Goal: Obtain resource: Download file/media

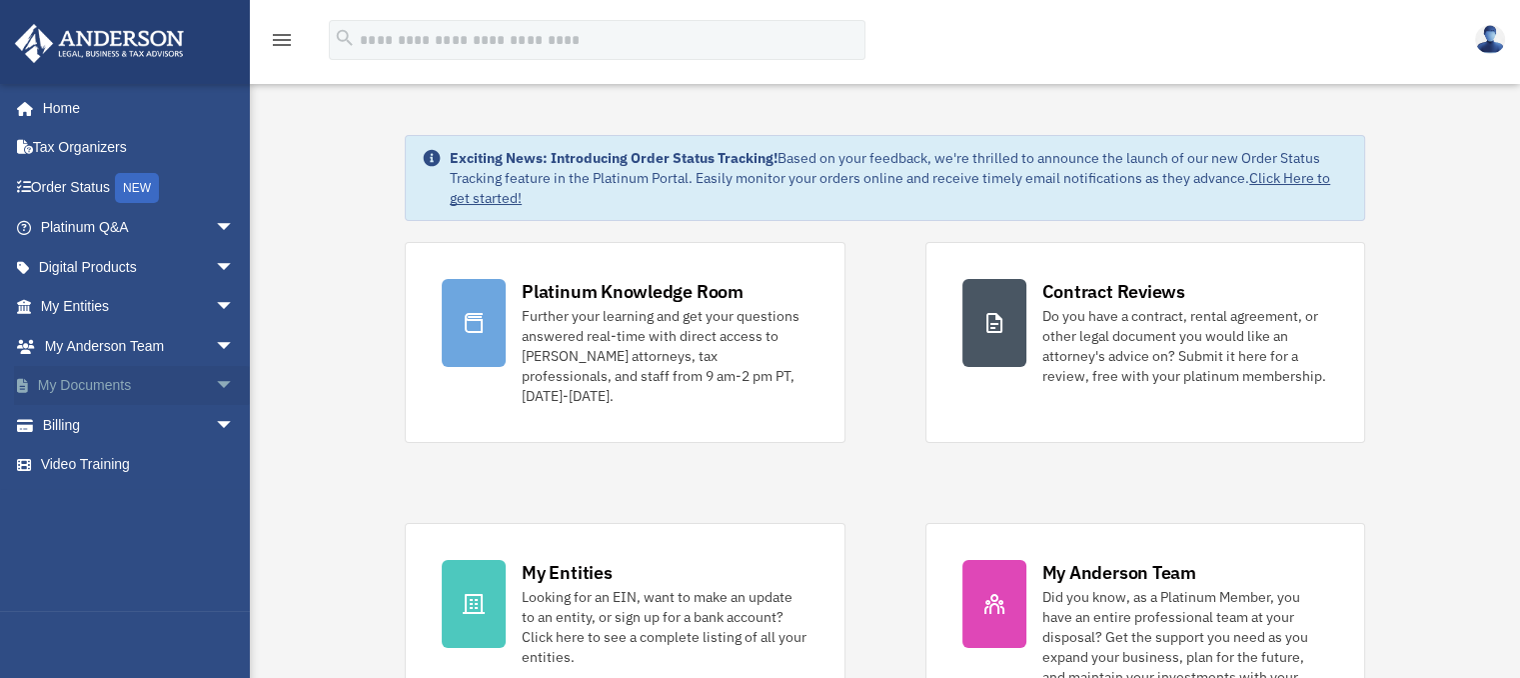
click at [76, 376] on link "My Documents arrow_drop_down" at bounding box center [139, 386] width 251 height 40
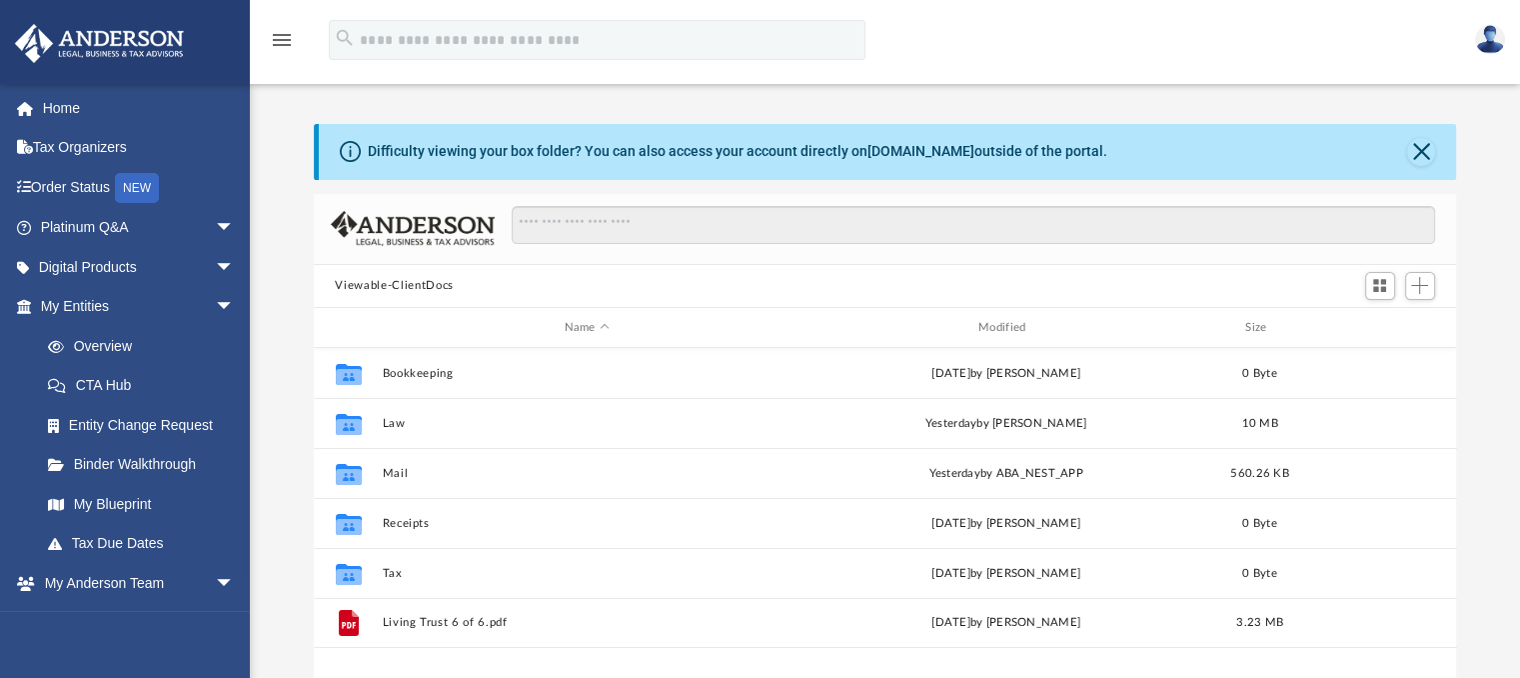
scroll to position [439, 1127]
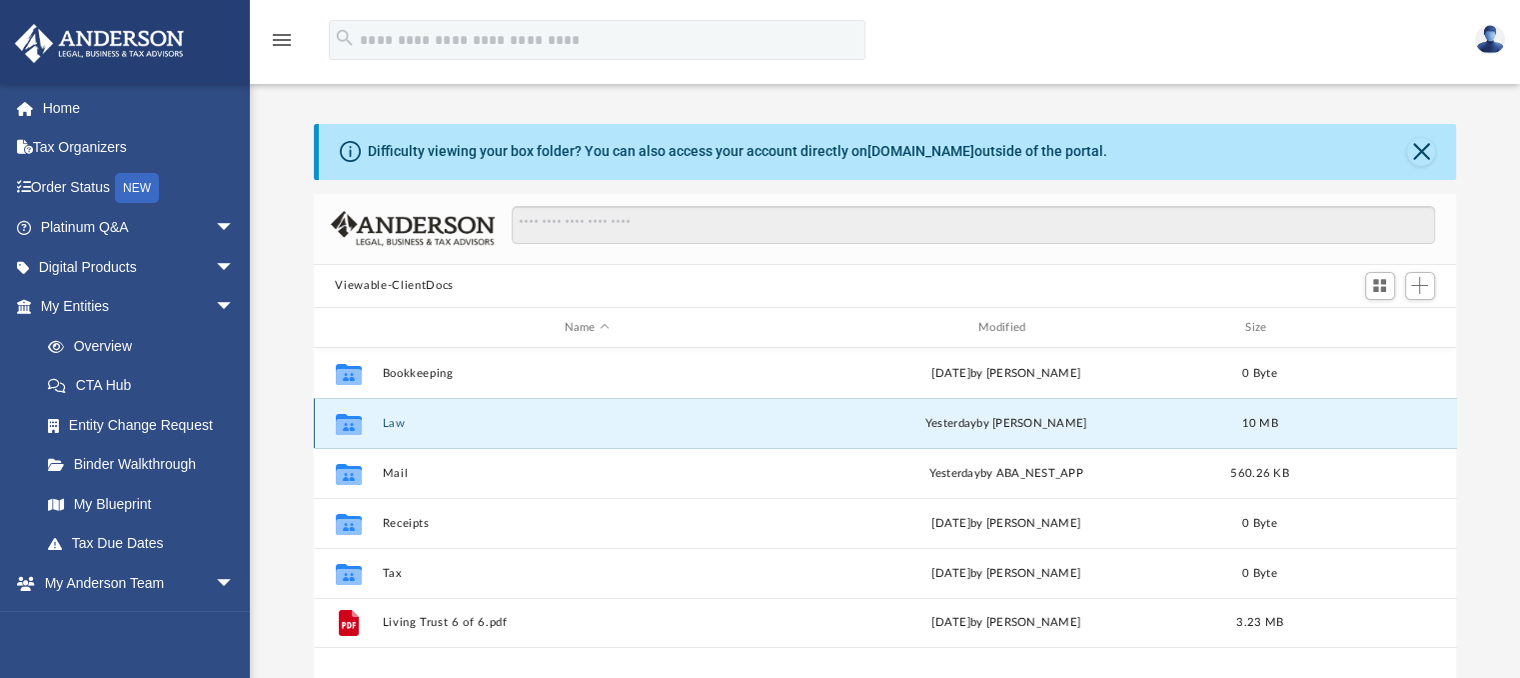
click at [388, 420] on button "Law" at bounding box center [587, 423] width 410 height 13
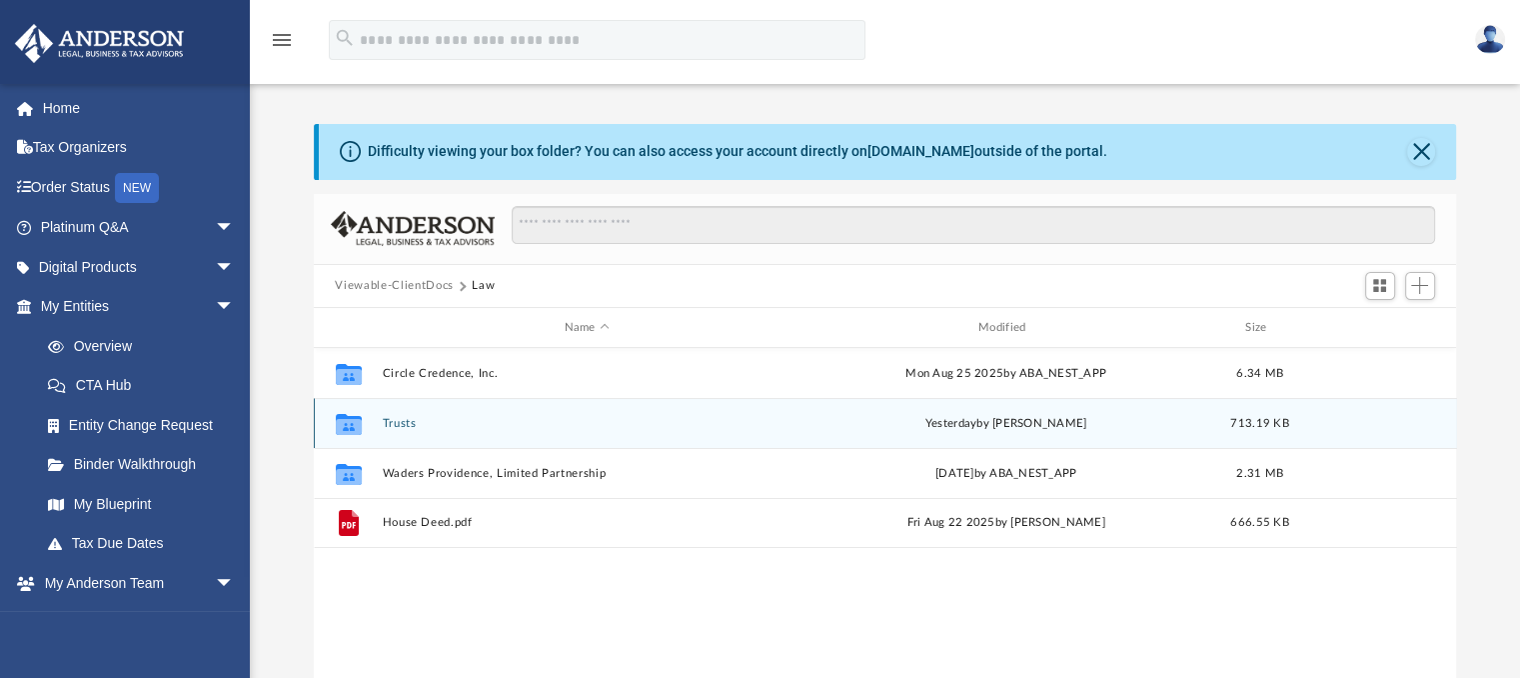
click at [389, 417] on button "Trusts" at bounding box center [587, 423] width 410 height 13
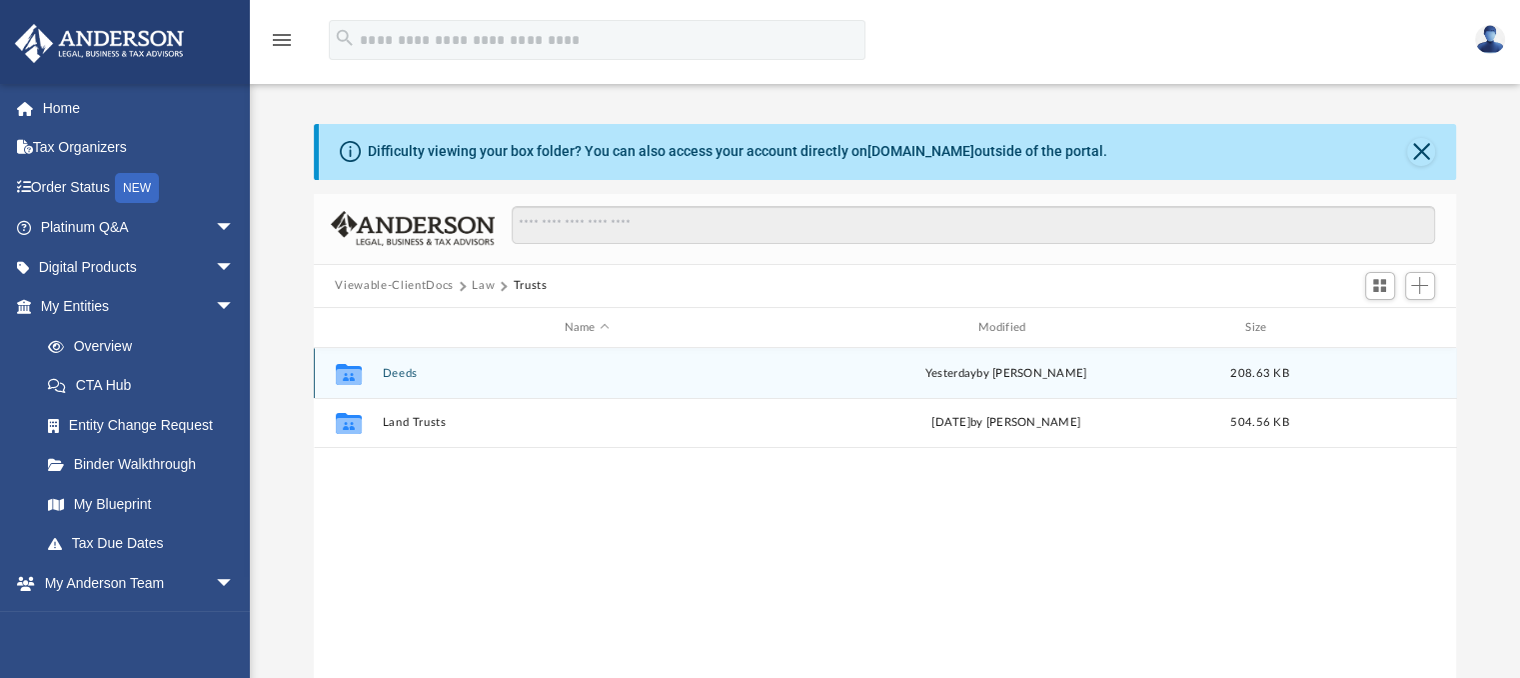
click at [406, 371] on button "Deeds" at bounding box center [587, 373] width 410 height 13
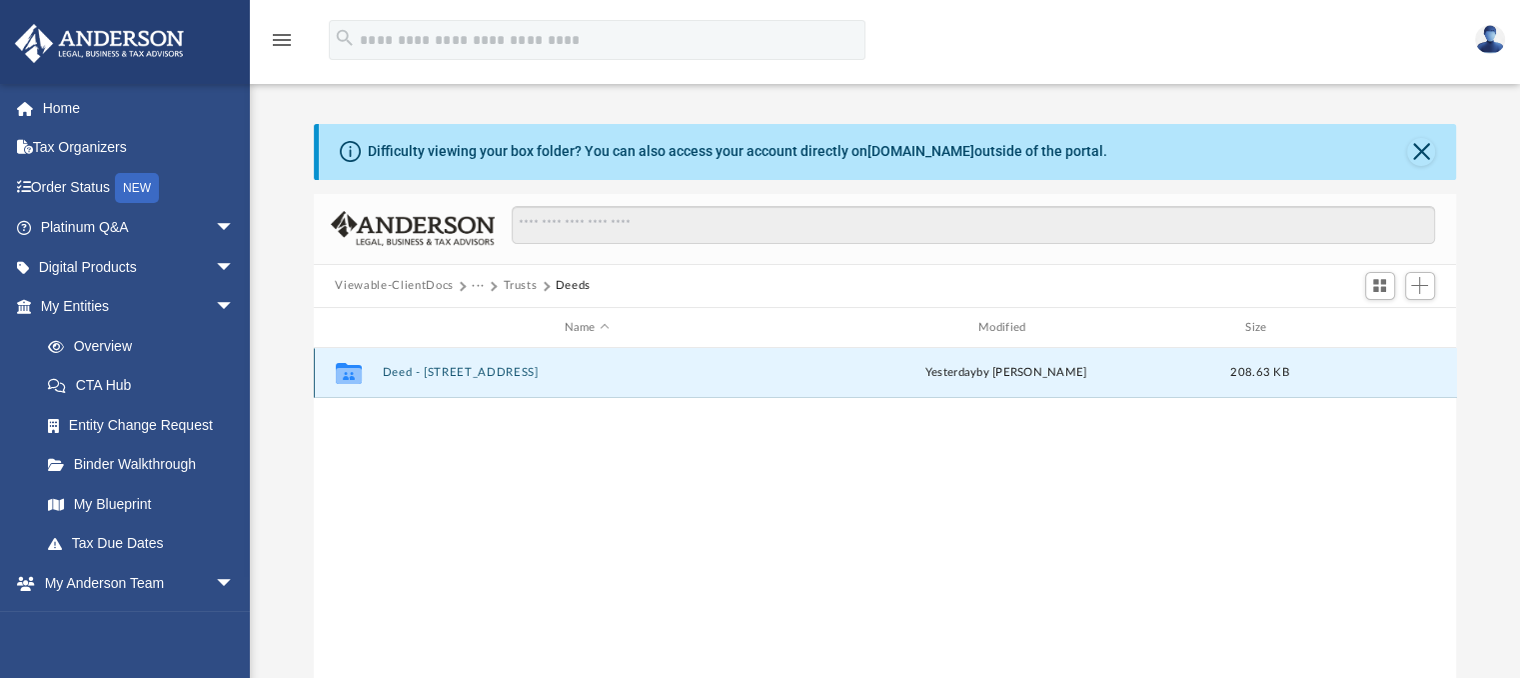
click at [406, 370] on button "Deed - [STREET_ADDRESS]" at bounding box center [587, 373] width 410 height 13
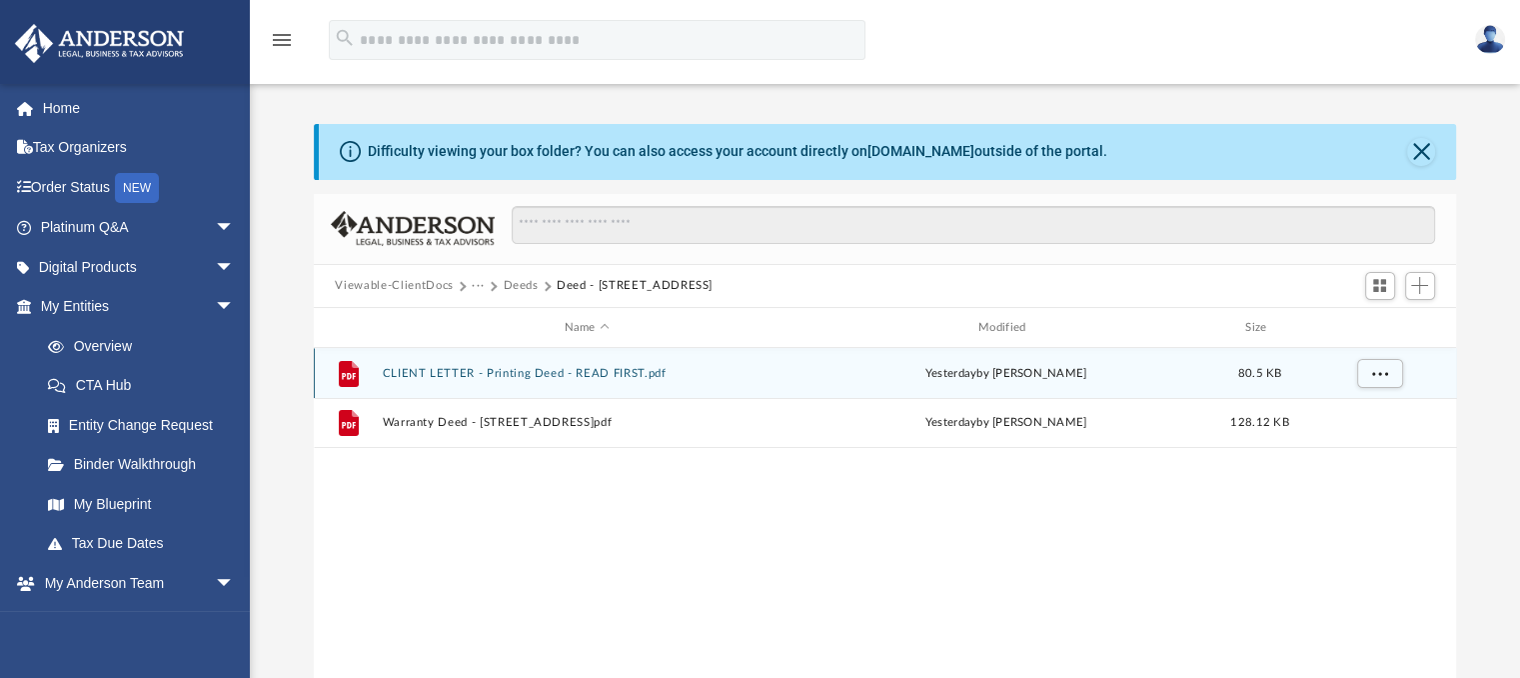
click at [456, 369] on button "CLIENT LETTER - Printing Deed - READ FIRST.pdf" at bounding box center [587, 373] width 410 height 13
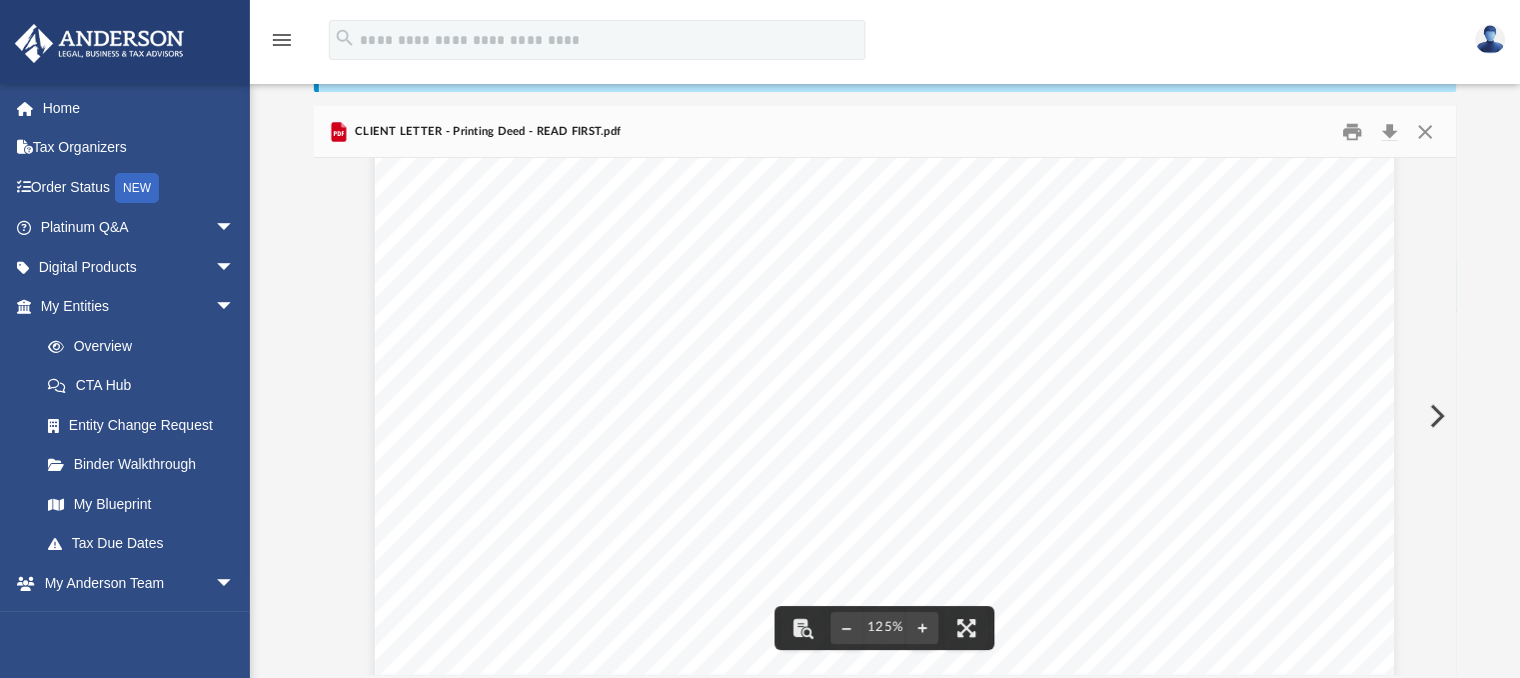
scroll to position [0, 0]
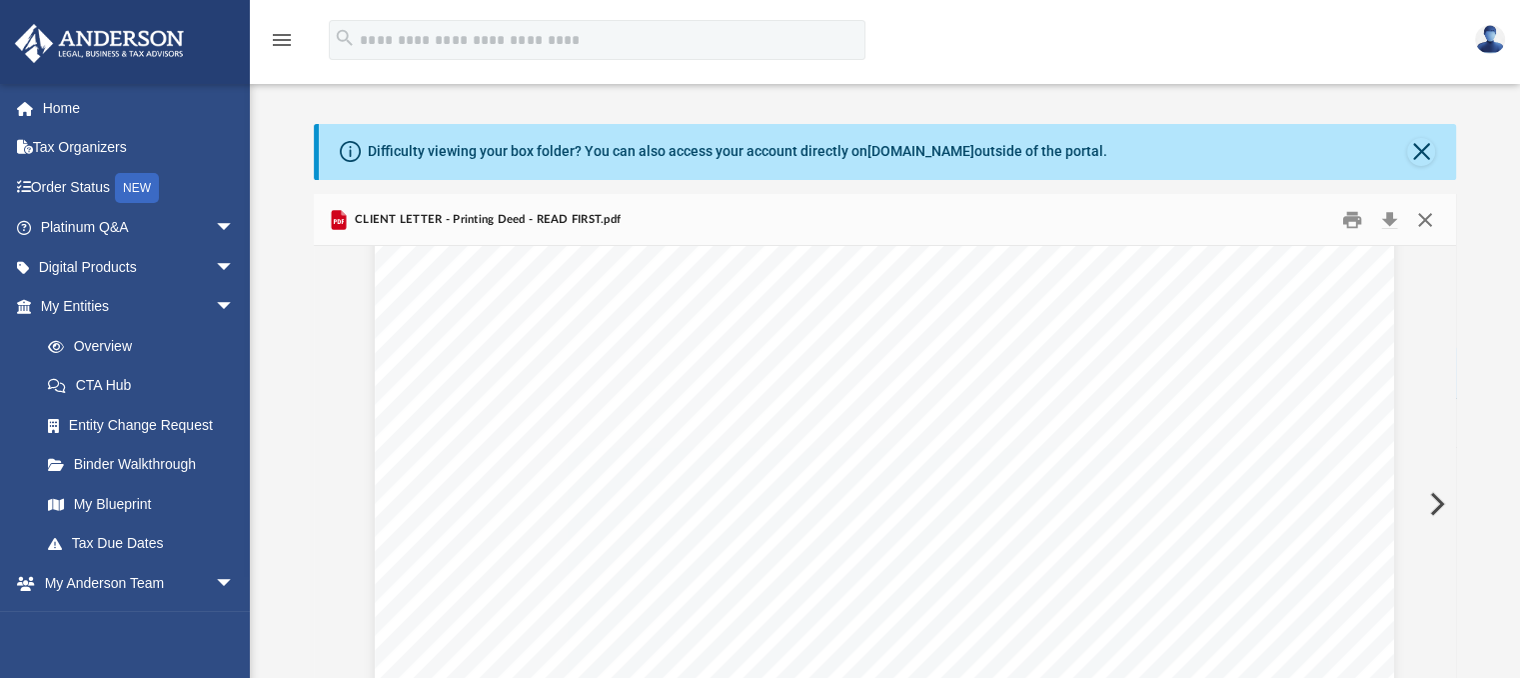
click at [1424, 221] on button "Close" at bounding box center [1425, 219] width 36 height 31
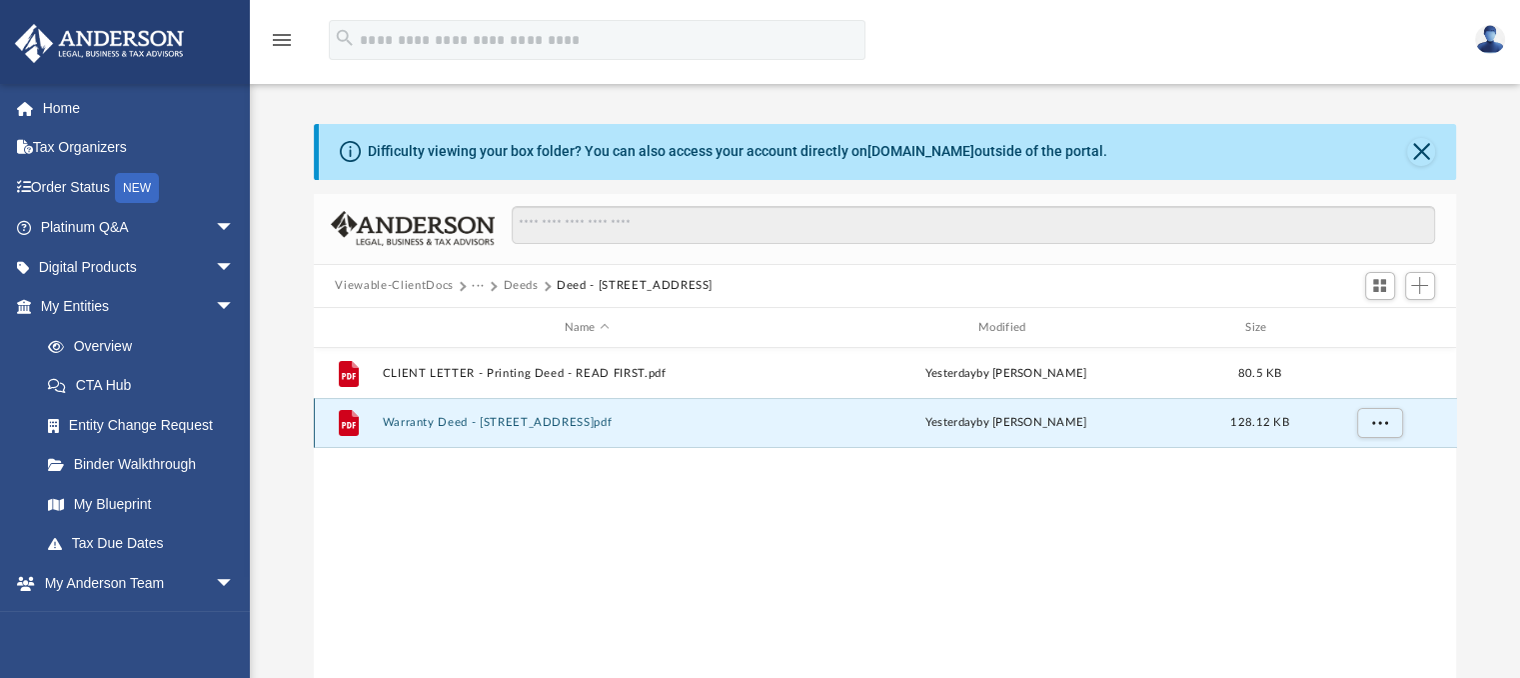
click at [428, 421] on button "Warranty Deed - [STREET_ADDRESS]pdf" at bounding box center [587, 423] width 410 height 13
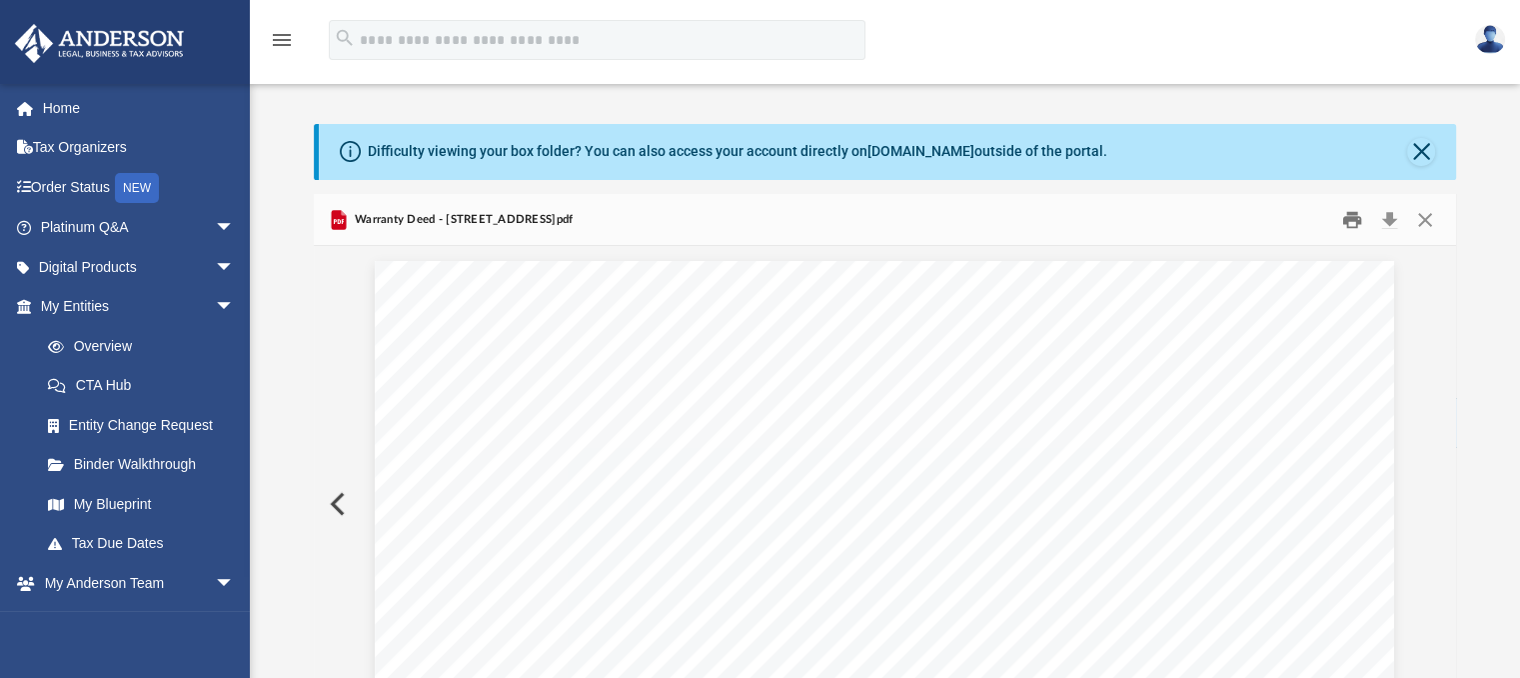
click at [1351, 217] on button "Print" at bounding box center [1352, 219] width 40 height 31
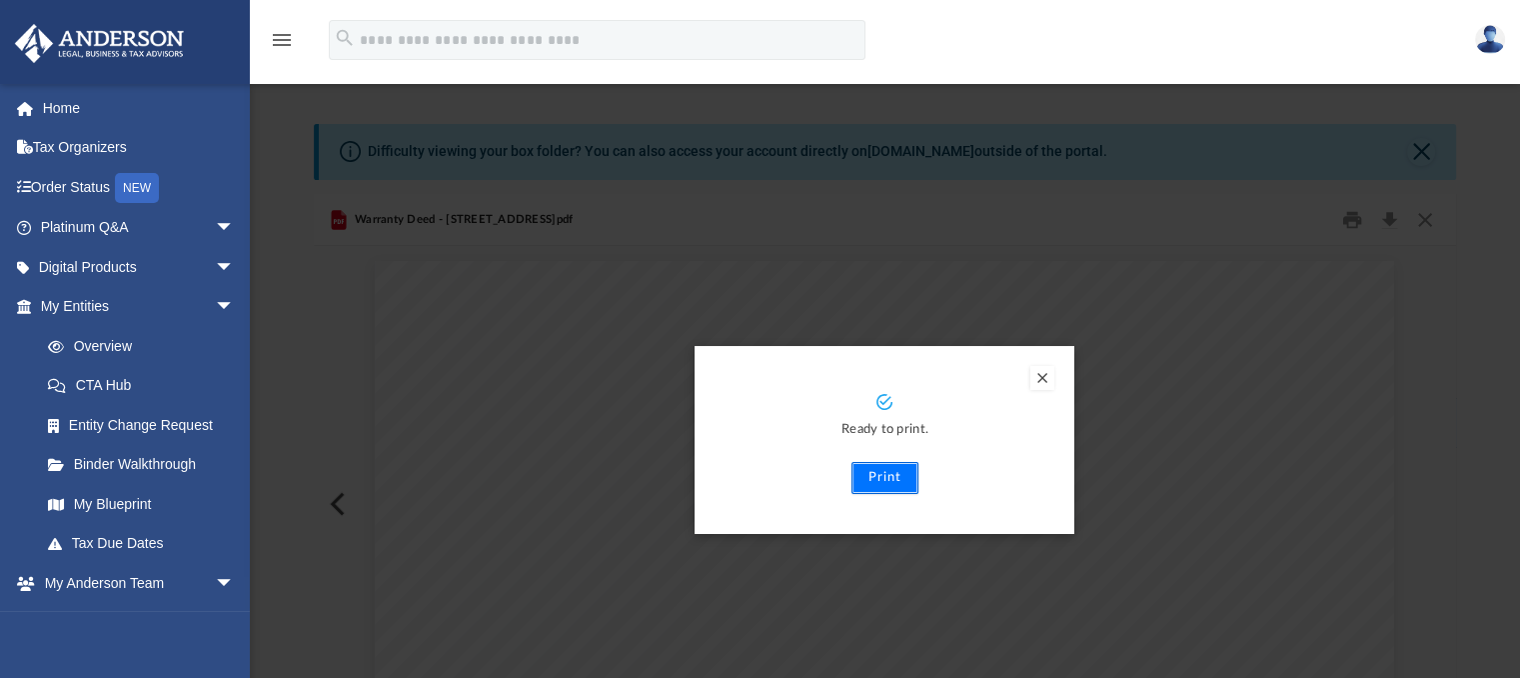
click at [885, 477] on button "Print" at bounding box center [885, 478] width 67 height 32
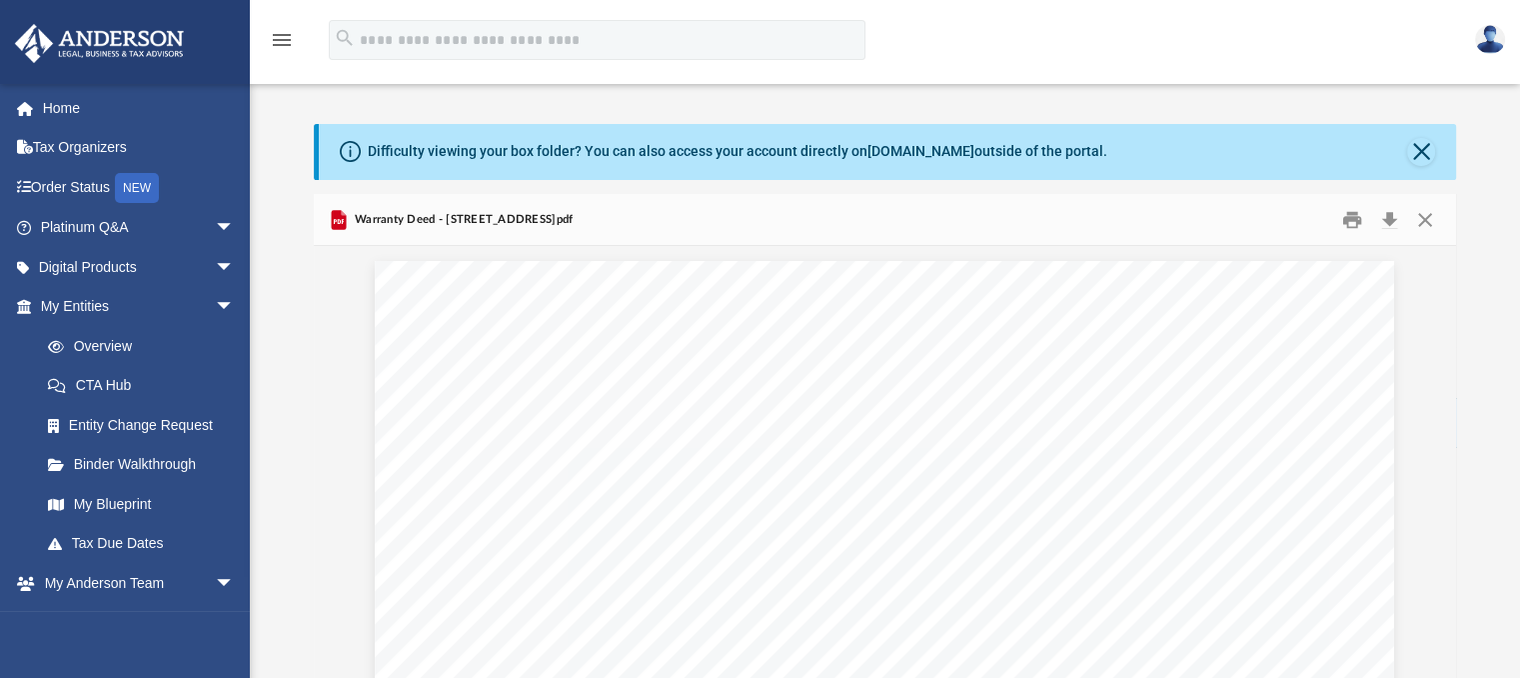
click at [1479, 37] on img at bounding box center [1490, 39] width 30 height 29
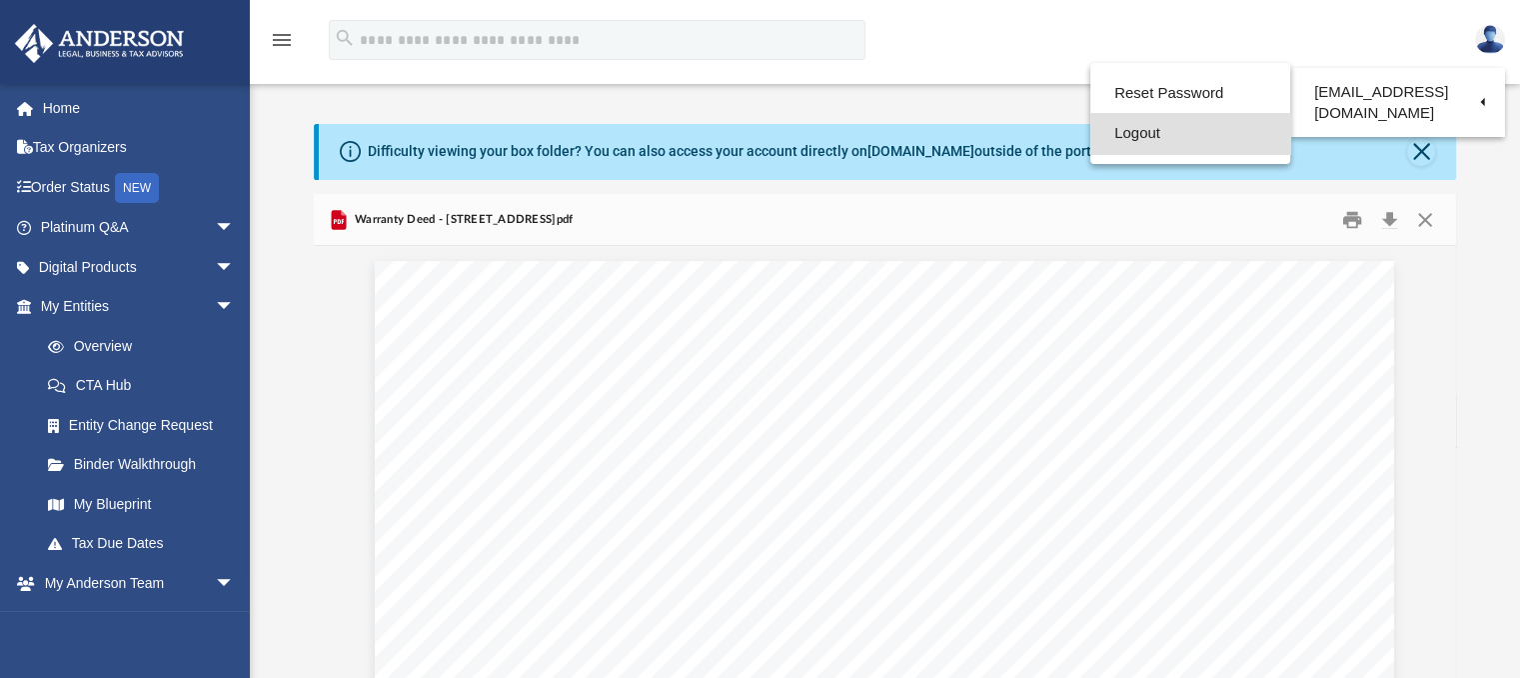
click at [1171, 136] on link "Logout" at bounding box center [1190, 133] width 200 height 41
